Goal: Task Accomplishment & Management: Use online tool/utility

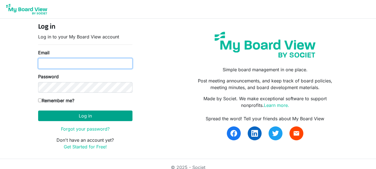
type input "theresabhavanvembuva@gmail.com"
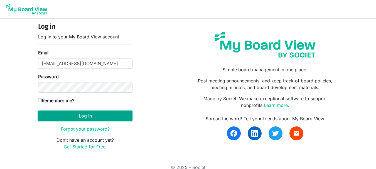
click at [75, 118] on button "Log in" at bounding box center [85, 116] width 94 height 11
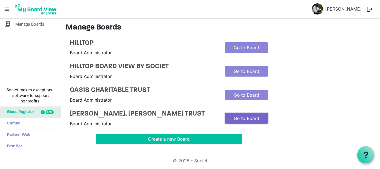
click at [247, 122] on link "Go to Board" at bounding box center [246, 118] width 43 height 11
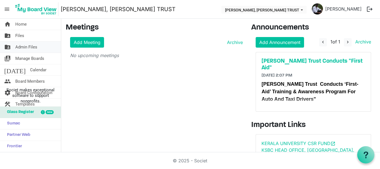
click at [17, 46] on span "Admin Files" at bounding box center [26, 46] width 22 height 11
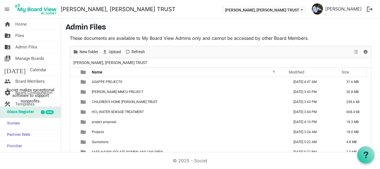
scroll to position [23, 0]
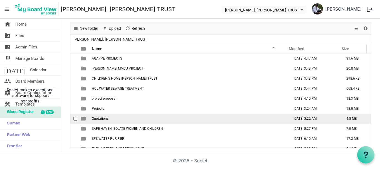
click at [105, 118] on span "Quotations" at bounding box center [100, 119] width 17 height 4
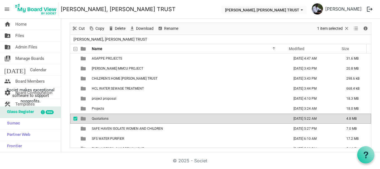
click at [105, 118] on span "Quotations" at bounding box center [100, 119] width 17 height 4
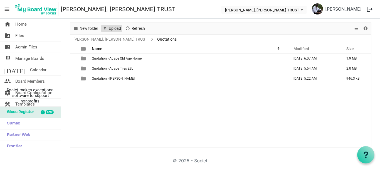
click at [111, 30] on span "Upload" at bounding box center [114, 28] width 13 height 7
click at [89, 30] on span "New folder" at bounding box center [89, 28] width 20 height 7
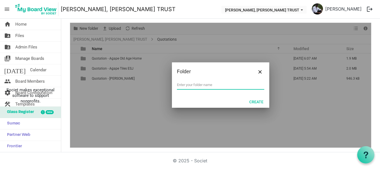
click at [183, 87] on input "text" at bounding box center [220, 85] width 87 height 8
type input "Glory Medicals"
click at [249, 102] on button "Create" at bounding box center [256, 102] width 21 height 8
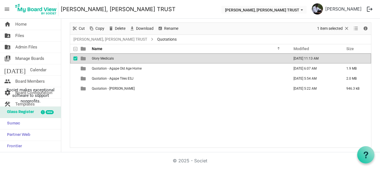
click at [107, 59] on span "Glory Medicals" at bounding box center [103, 59] width 22 height 4
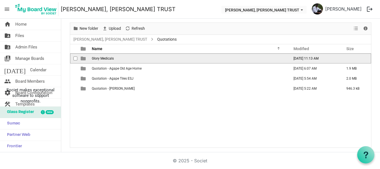
click at [107, 59] on span "Glory Medicals" at bounding box center [103, 59] width 22 height 4
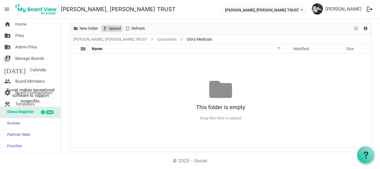
click at [111, 28] on span "Upload" at bounding box center [114, 28] width 13 height 7
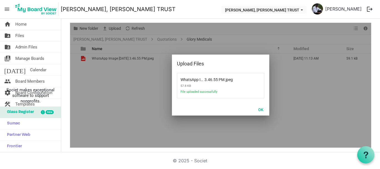
click at [261, 104] on div "OK" at bounding box center [220, 109] width 97 height 12
click at [260, 110] on button "OK" at bounding box center [261, 110] width 13 height 8
